Goal: Obtain resource: Download file/media

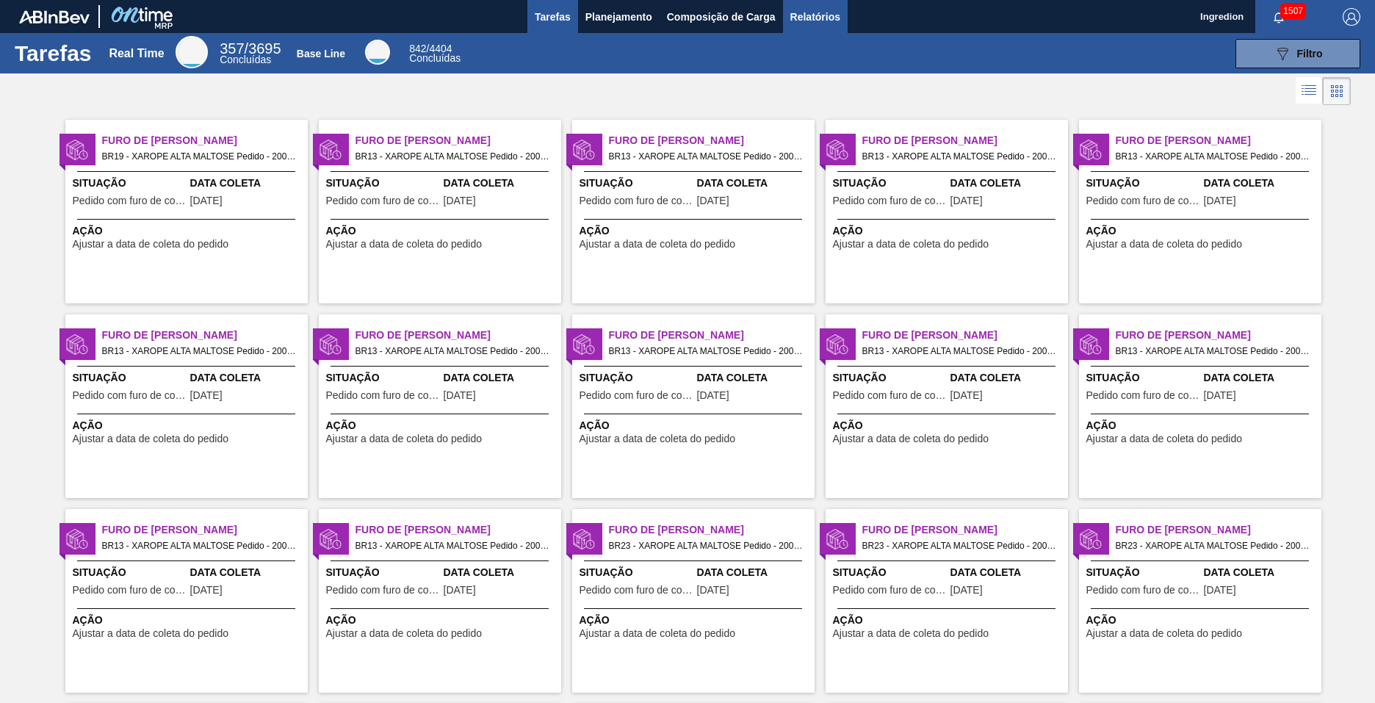
click at [814, 16] on span "Relatórios" at bounding box center [815, 17] width 50 height 18
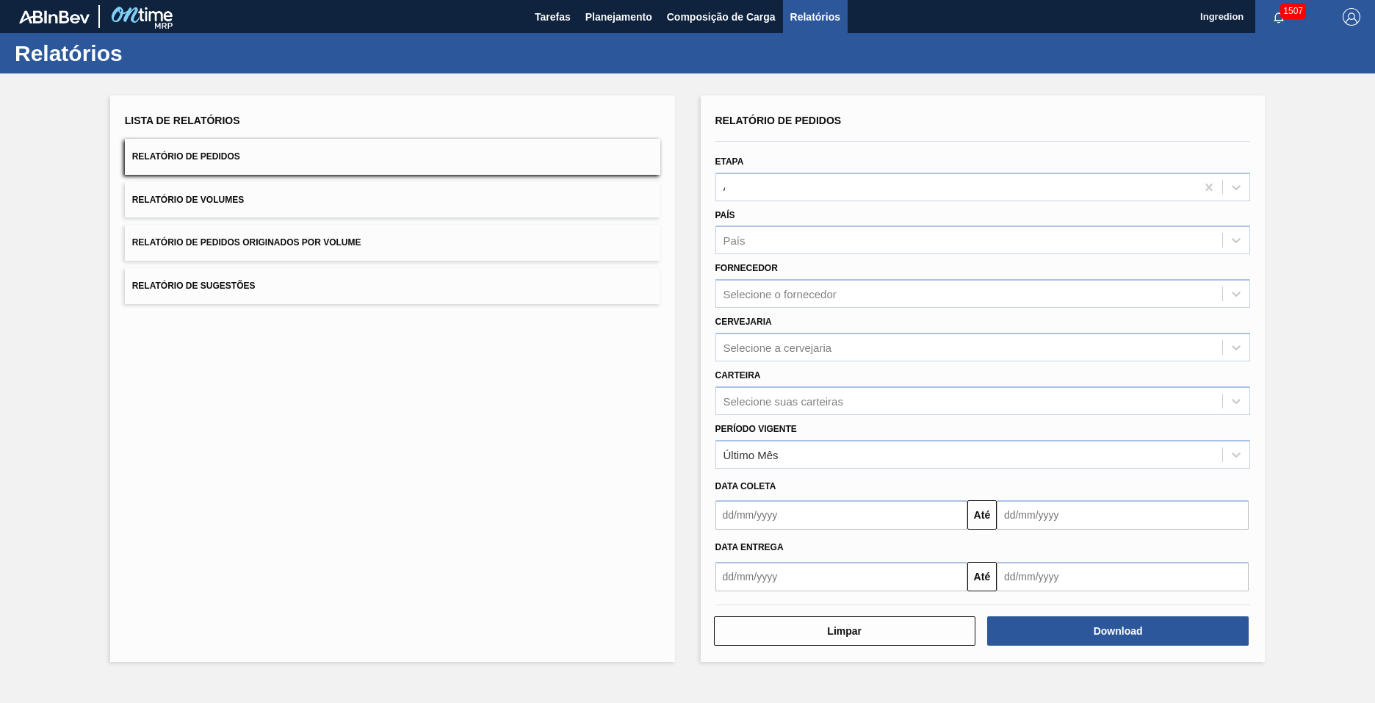
type input "Aguardando Faturamento"
type input "Xarope"
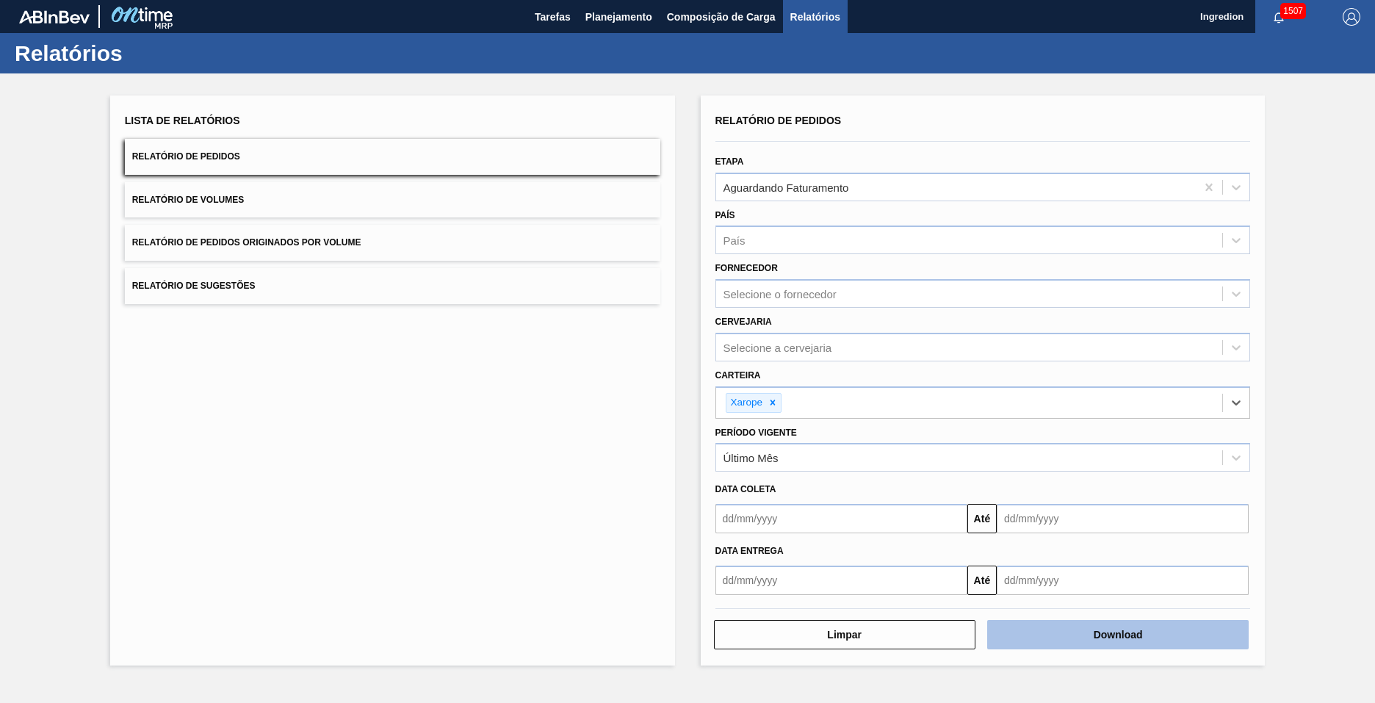
click at [1118, 635] on button "Download" at bounding box center [1117, 634] width 261 height 29
